Goal: Task Accomplishment & Management: Manage account settings

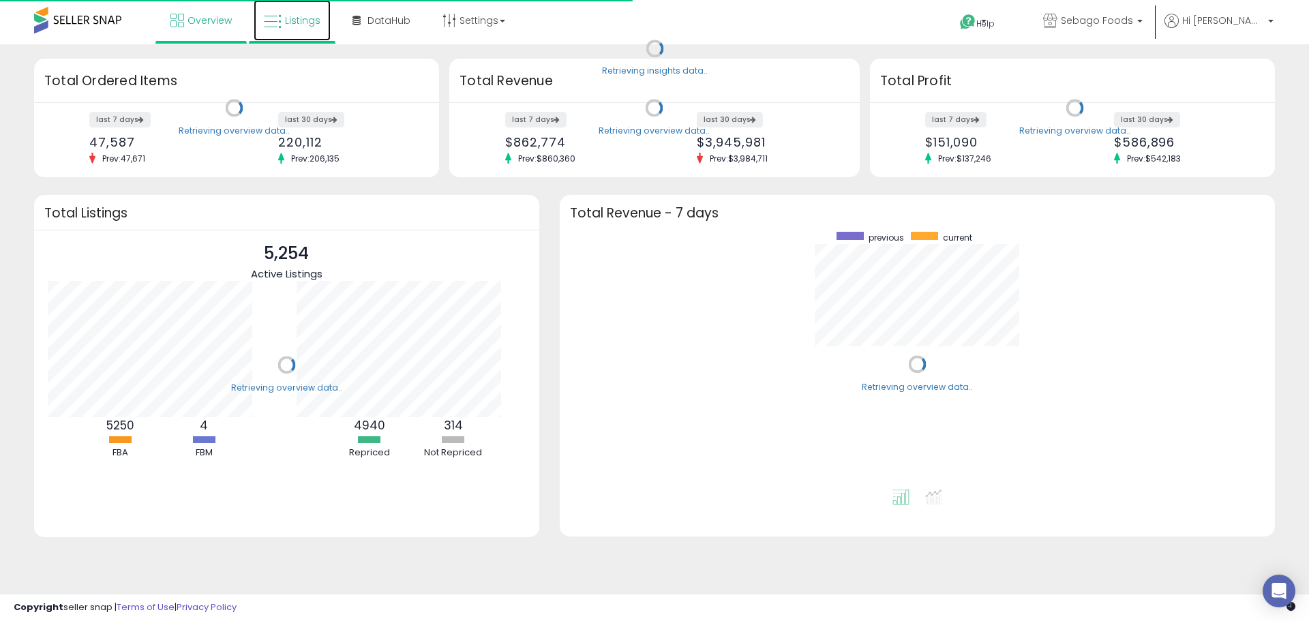
click at [289, 22] on span "Listings" at bounding box center [302, 21] width 35 height 14
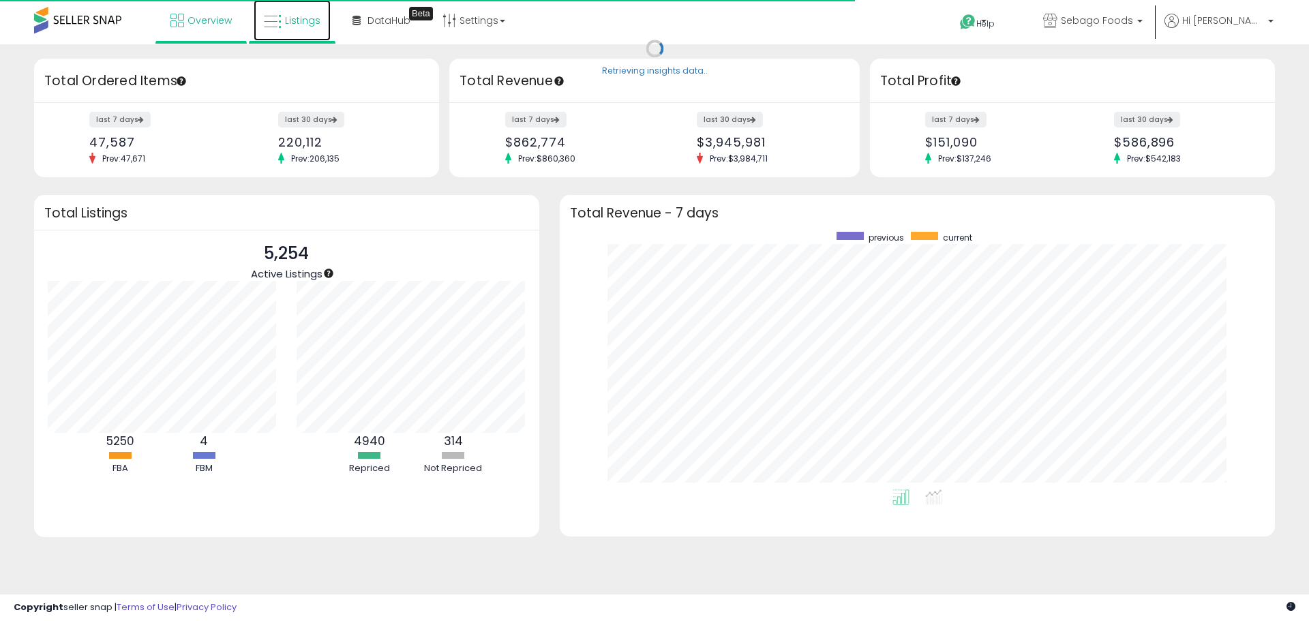
scroll to position [258, 688]
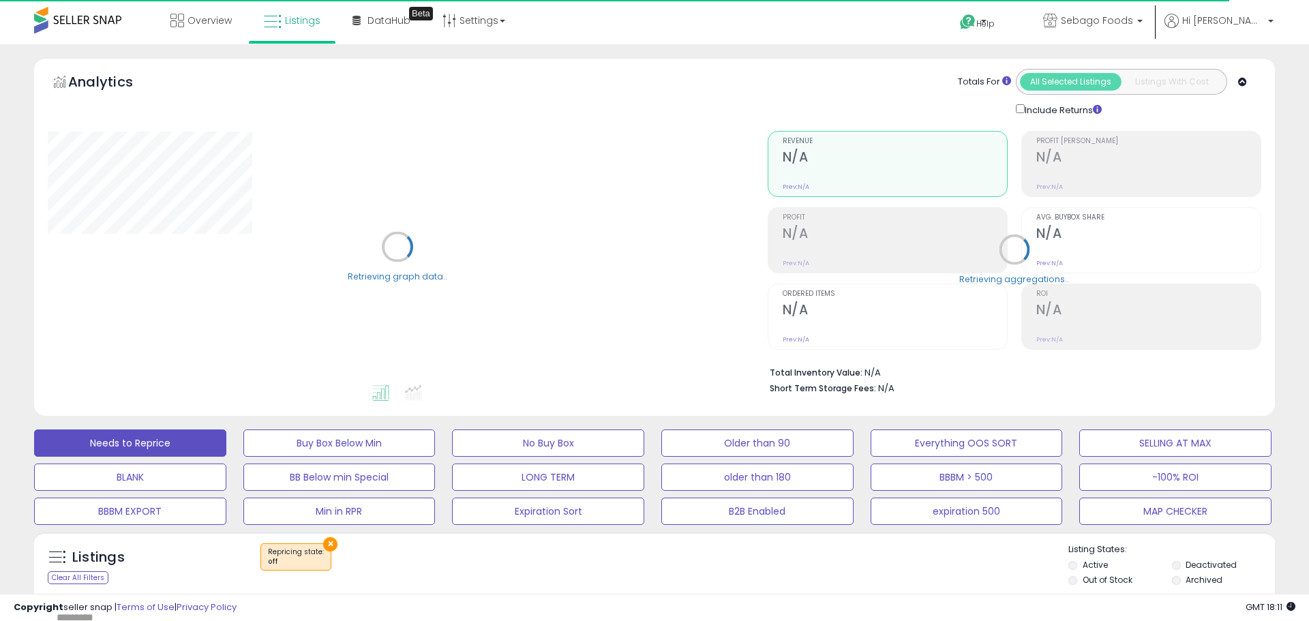
select select "**"
click at [325, 537] on button "×" at bounding box center [330, 544] width 14 height 14
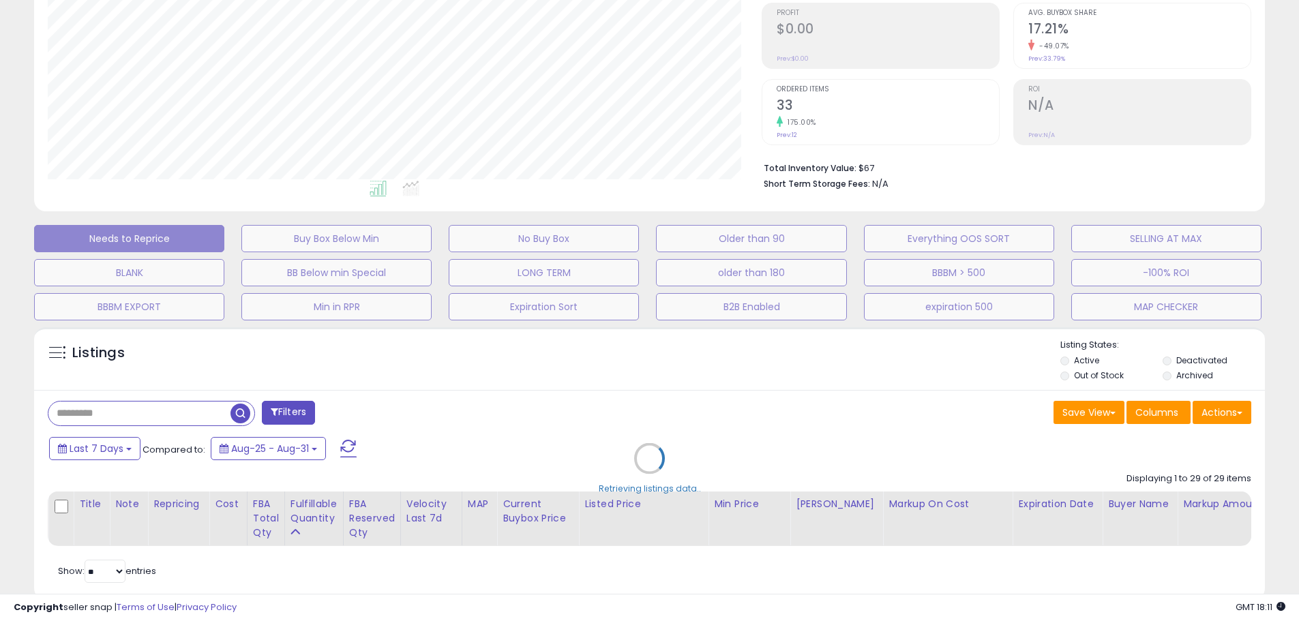
scroll to position [280, 714]
click at [190, 408] on div "Retrieving listings data.." at bounding box center [649, 468] width 1251 height 297
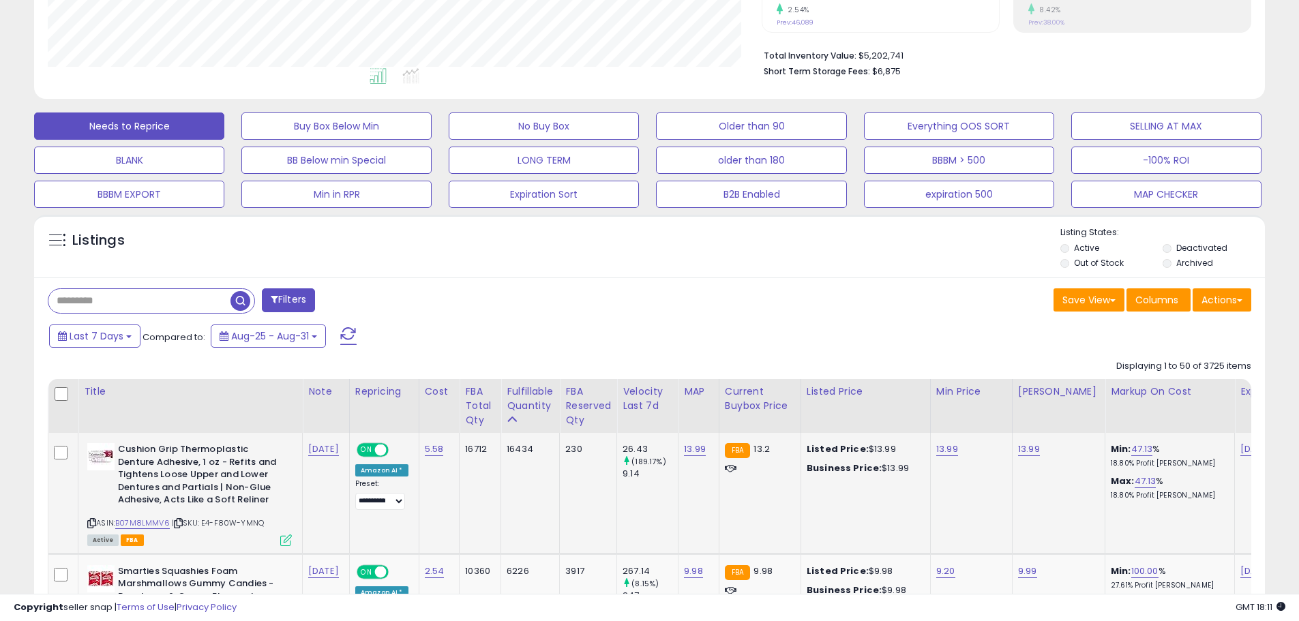
scroll to position [341, 0]
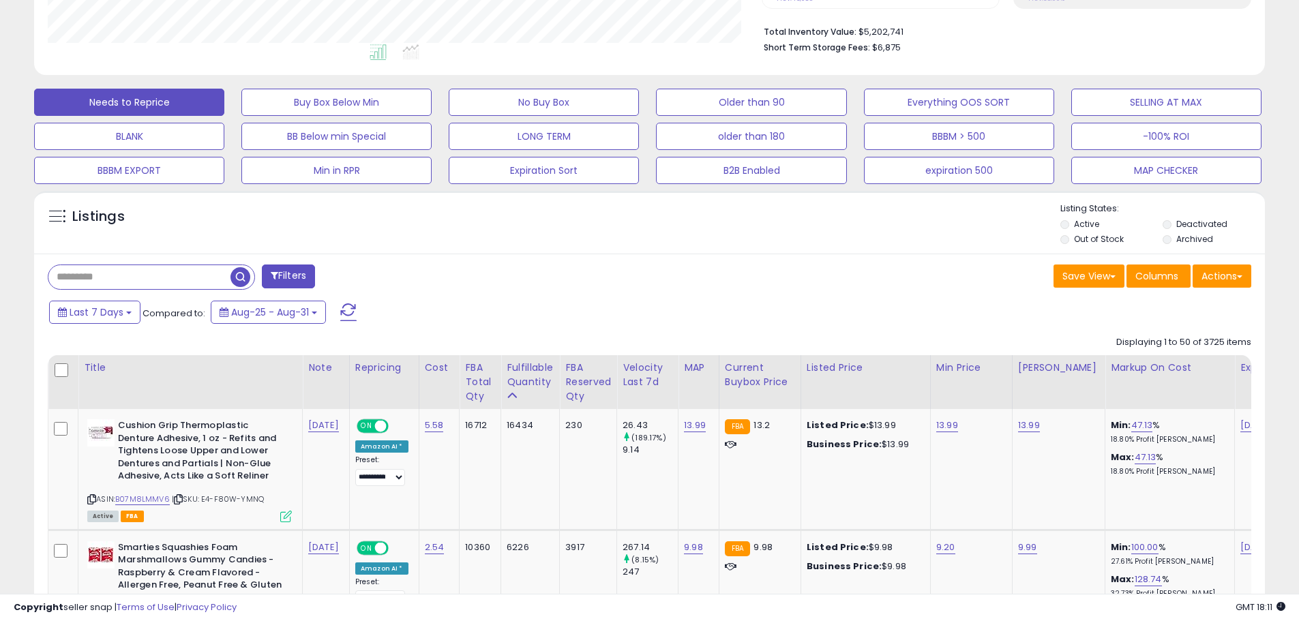
click at [193, 271] on input "text" at bounding box center [139, 277] width 182 height 24
type input "**********"
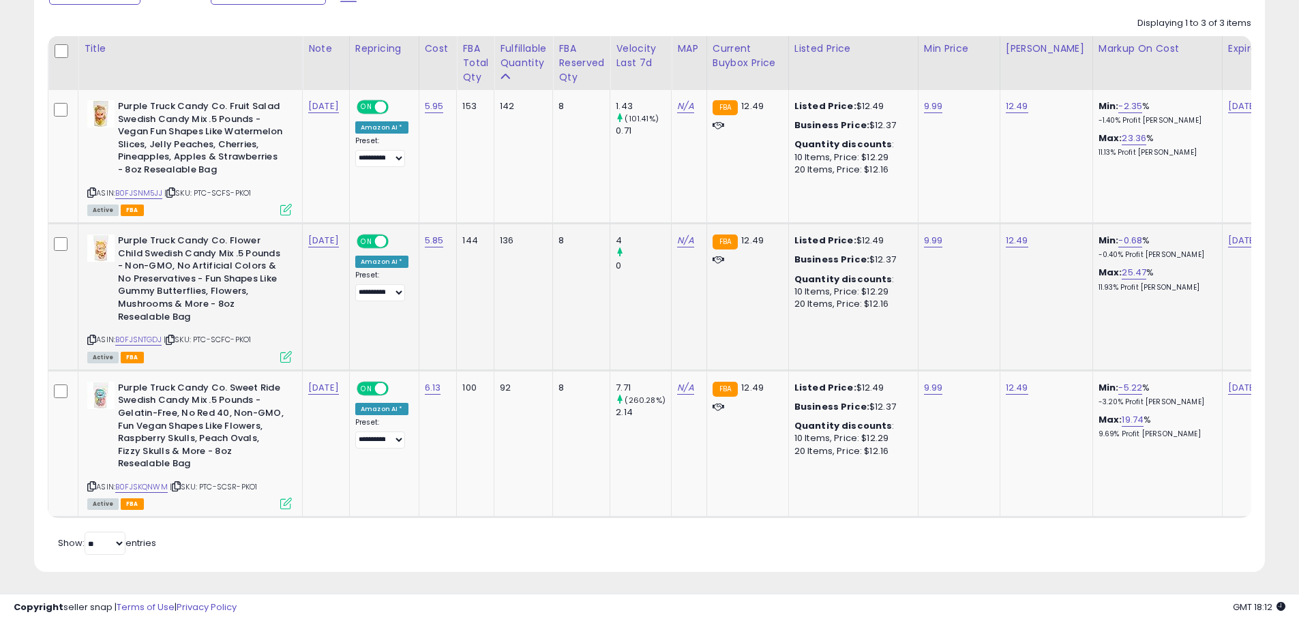
scroll to position [280, 714]
click at [1010, 106] on link "12.49" at bounding box center [1017, 107] width 23 height 14
drag, startPoint x: 959, startPoint y: 81, endPoint x: 888, endPoint y: 80, distance: 70.9
click at [888, 80] on table "Title Note" at bounding box center [969, 277] width 1843 height 482
type input "*****"
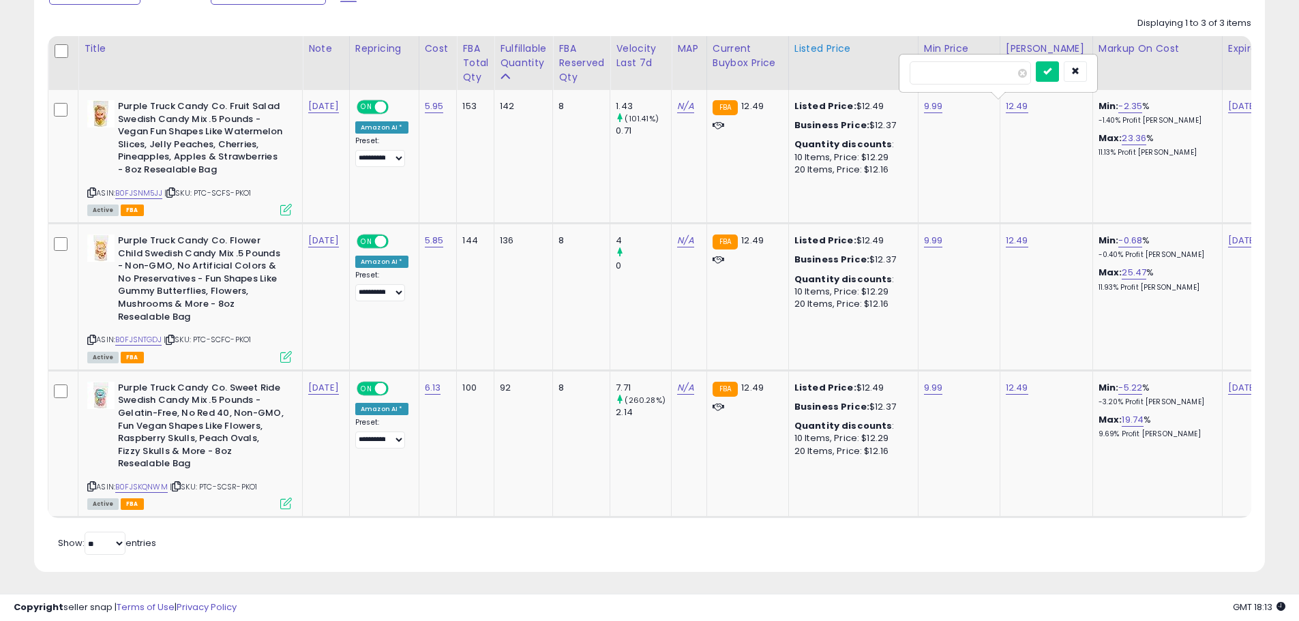
click button "submit" at bounding box center [1047, 71] width 23 height 20
click at [1008, 106] on link "14.99" at bounding box center [1017, 107] width 23 height 14
click at [1079, 72] on icon "button" at bounding box center [1075, 71] width 8 height 8
click at [689, 45] on div "MAP" at bounding box center [688, 49] width 23 height 14
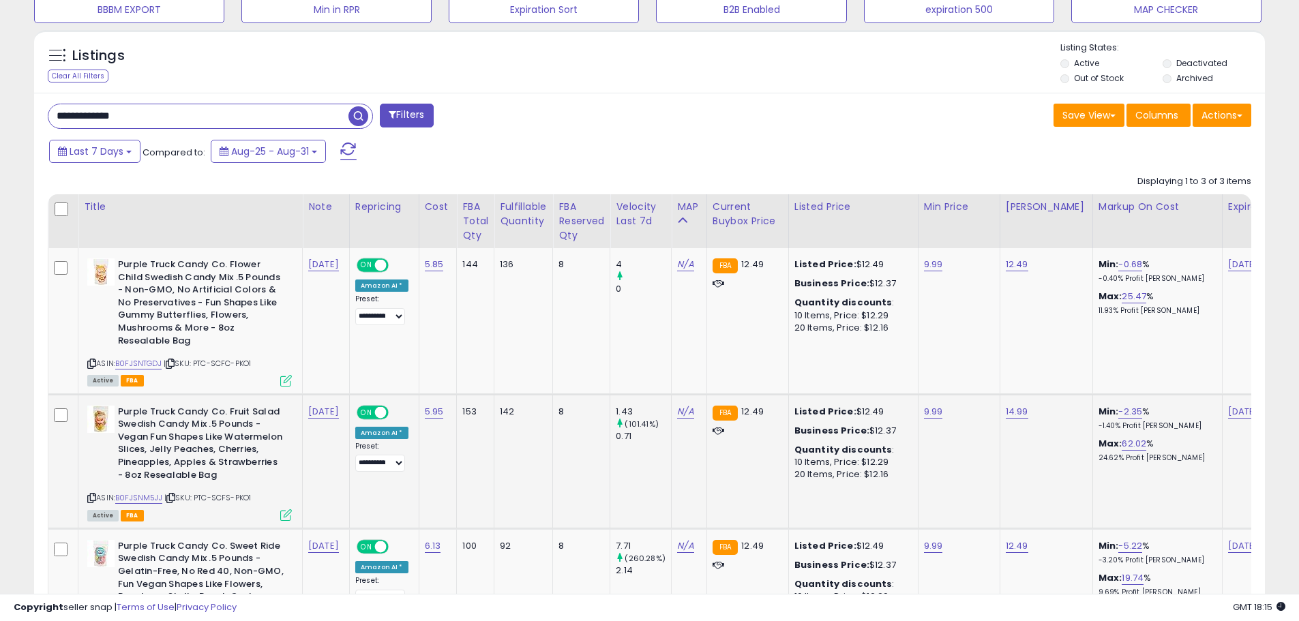
scroll to position [660, 0]
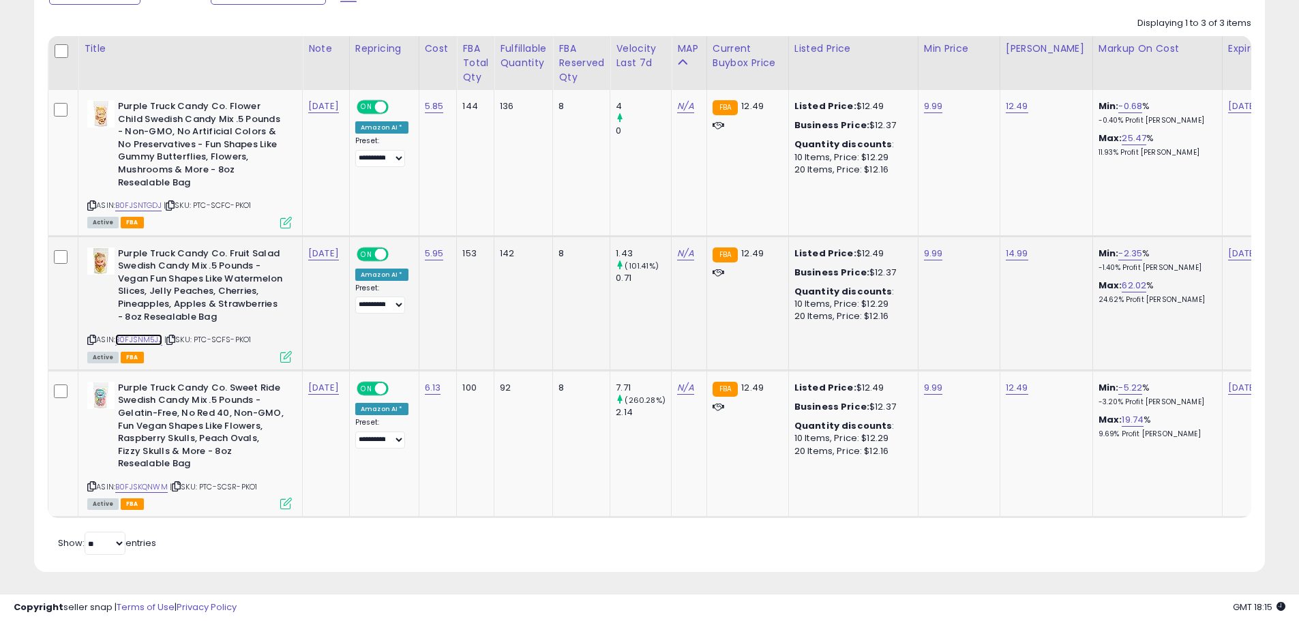
click at [150, 340] on link "B0FJSNM5JJ" at bounding box center [138, 340] width 47 height 12
click at [91, 337] on icon at bounding box center [91, 340] width 9 height 8
drag, startPoint x: 1004, startPoint y: 107, endPoint x: 975, endPoint y: 106, distance: 28.7
click at [1006, 106] on link "12.49" at bounding box center [1017, 107] width 23 height 14
click at [848, 77] on table "Title Note" at bounding box center [969, 277] width 1843 height 482
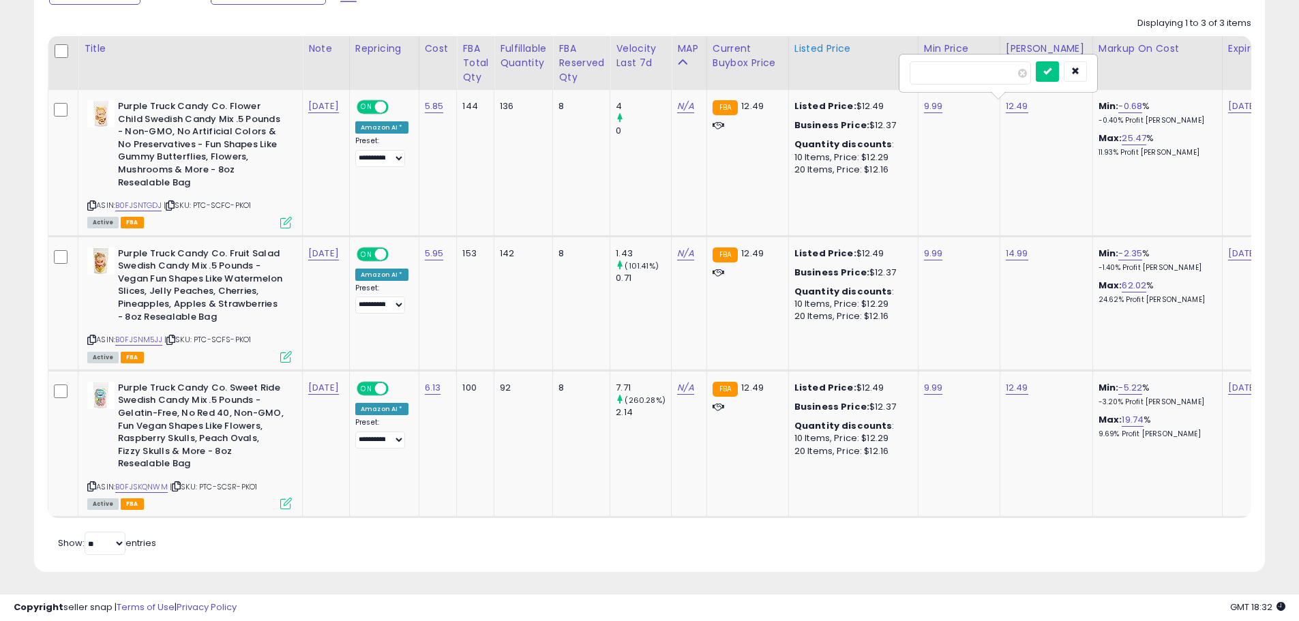
type input "*****"
click button "submit" at bounding box center [1047, 71] width 23 height 20
